Goal: Information Seeking & Learning: Learn about a topic

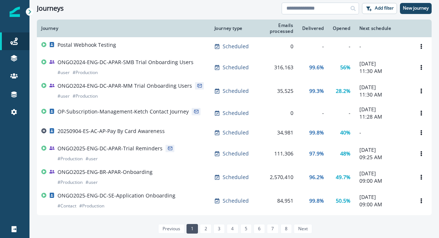
click at [320, 6] on input at bounding box center [319, 9] width 77 height 12
type input "*********"
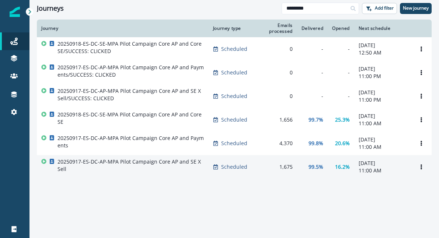
click at [158, 173] on p "20250917-ES-DC-AP-MPA Pilot Campaign Core AP and SE X Sell" at bounding box center [130, 165] width 147 height 15
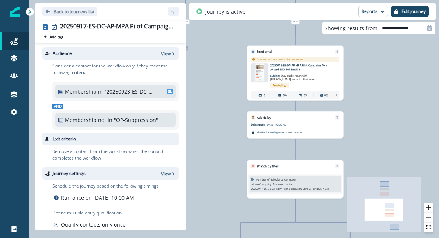
click at [49, 11] on icon "Go back" at bounding box center [48, 11] width 4 height 4
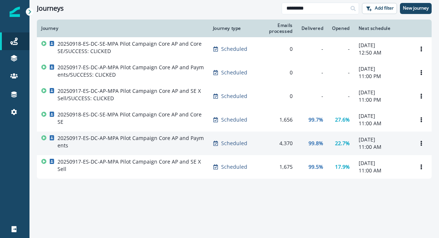
click at [183, 149] on p "20250917-ES-DC-AP-MPA Pilot Campaign Core AP and Payments" at bounding box center [130, 141] width 147 height 15
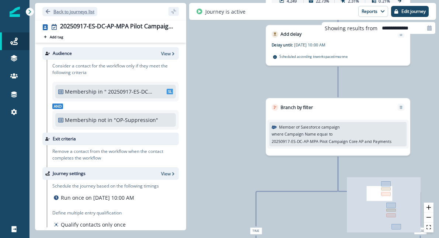
click at [45, 11] on icon "Go back" at bounding box center [47, 11] width 5 height 5
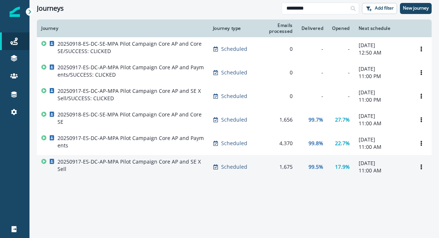
click at [166, 173] on p "20250917-ES-DC-AP-MPA Pilot Campaign Core AP and SE X Sell" at bounding box center [130, 165] width 147 height 15
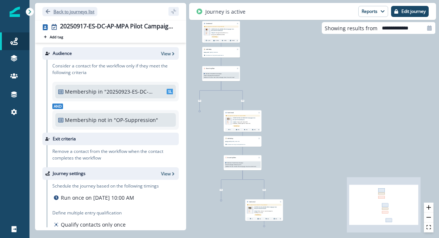
click at [46, 11] on icon "Go back" at bounding box center [47, 11] width 5 height 5
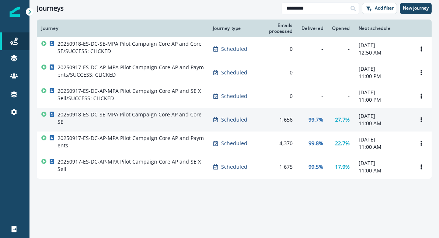
click at [156, 126] on p "20250918-ES-DC-SE-MPA Pilot Campaign Core AP and Core SE" at bounding box center [130, 118] width 147 height 15
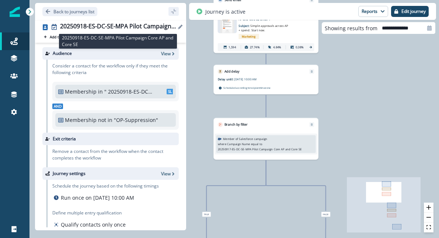
click at [125, 25] on div "20250918-ES-DC-SE-MPA Pilot Campaign Core AP and Core SE" at bounding box center [118, 27] width 116 height 8
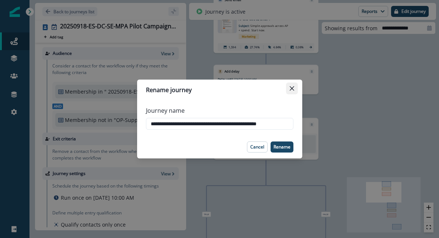
click at [291, 92] on button "Close" at bounding box center [292, 88] width 12 height 12
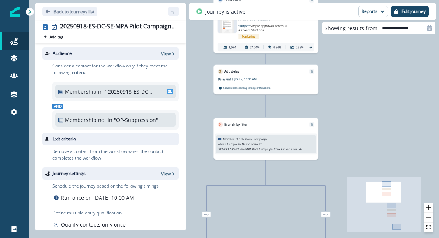
click at [44, 10] on button "Back to journeys list" at bounding box center [69, 11] width 55 height 9
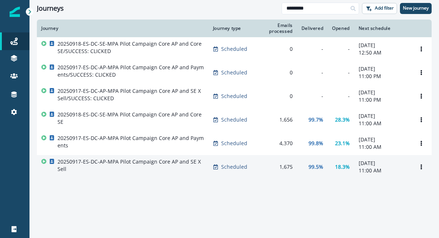
click at [177, 173] on p "20250917-ES-DC-AP-MPA Pilot Campaign Core AP and SE X Sell" at bounding box center [130, 165] width 147 height 15
